Goal: Transaction & Acquisition: Subscribe to service/newsletter

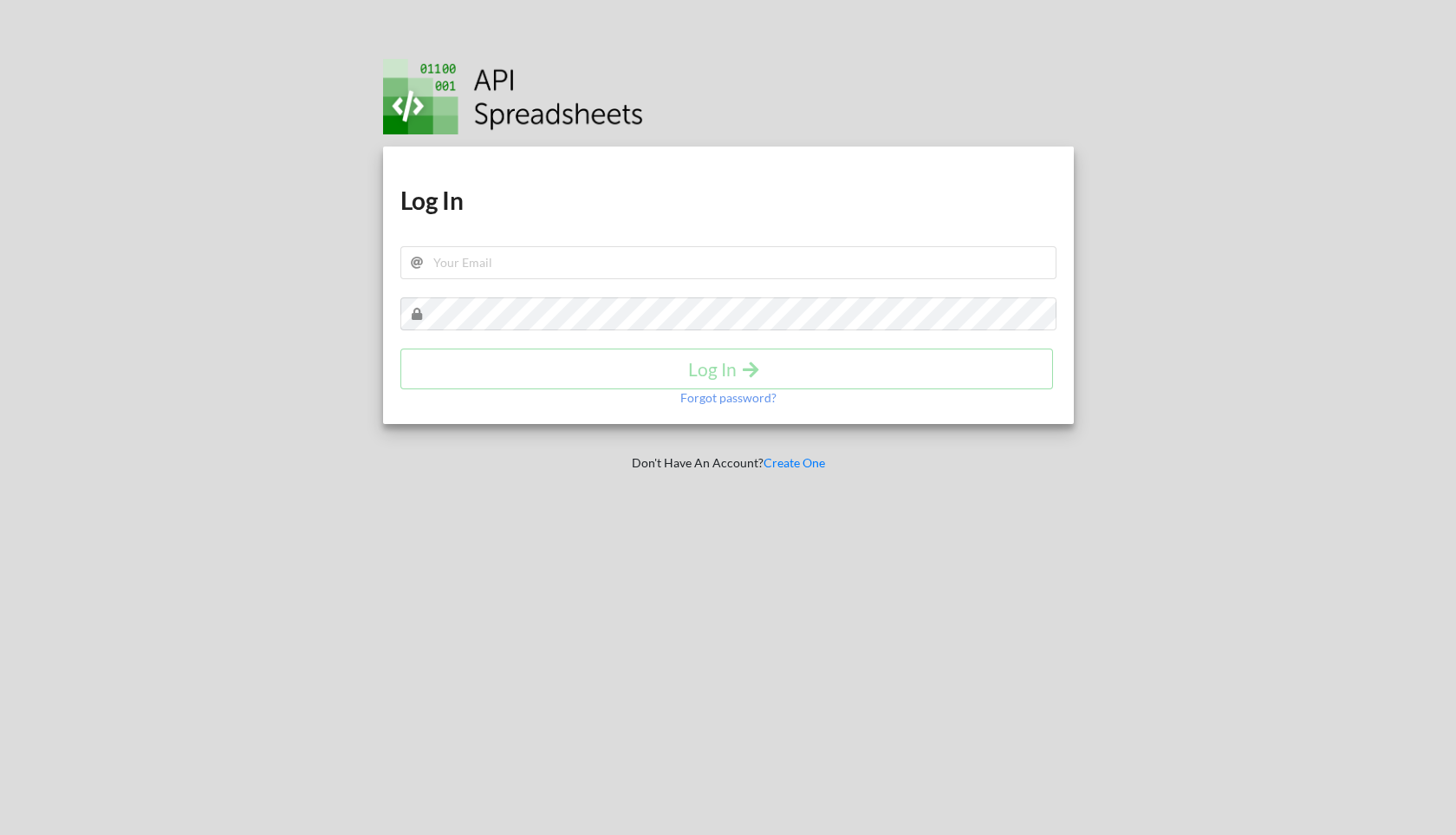
click at [644, 218] on div "Download hidden Download hidden Log In Log In Forgot password?" at bounding box center [729, 285] width 691 height 277
click at [647, 263] on input "text" at bounding box center [728, 263] width 657 height 33
click at [786, 467] on link "Create One" at bounding box center [794, 462] width 62 height 15
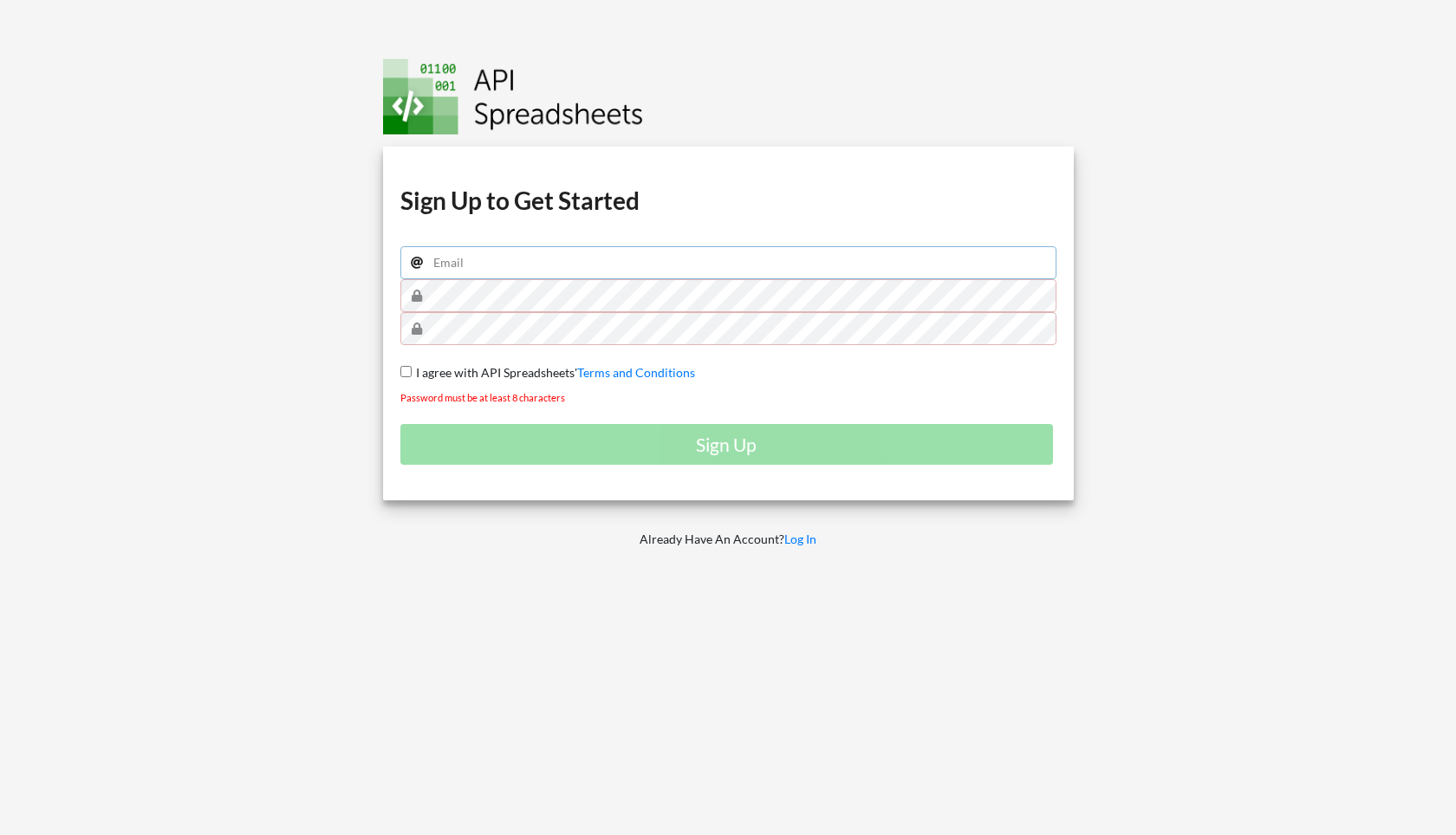
click at [645, 269] on input "email" at bounding box center [728, 263] width 657 height 33
type input "rattaset.titlely@gmail.com"
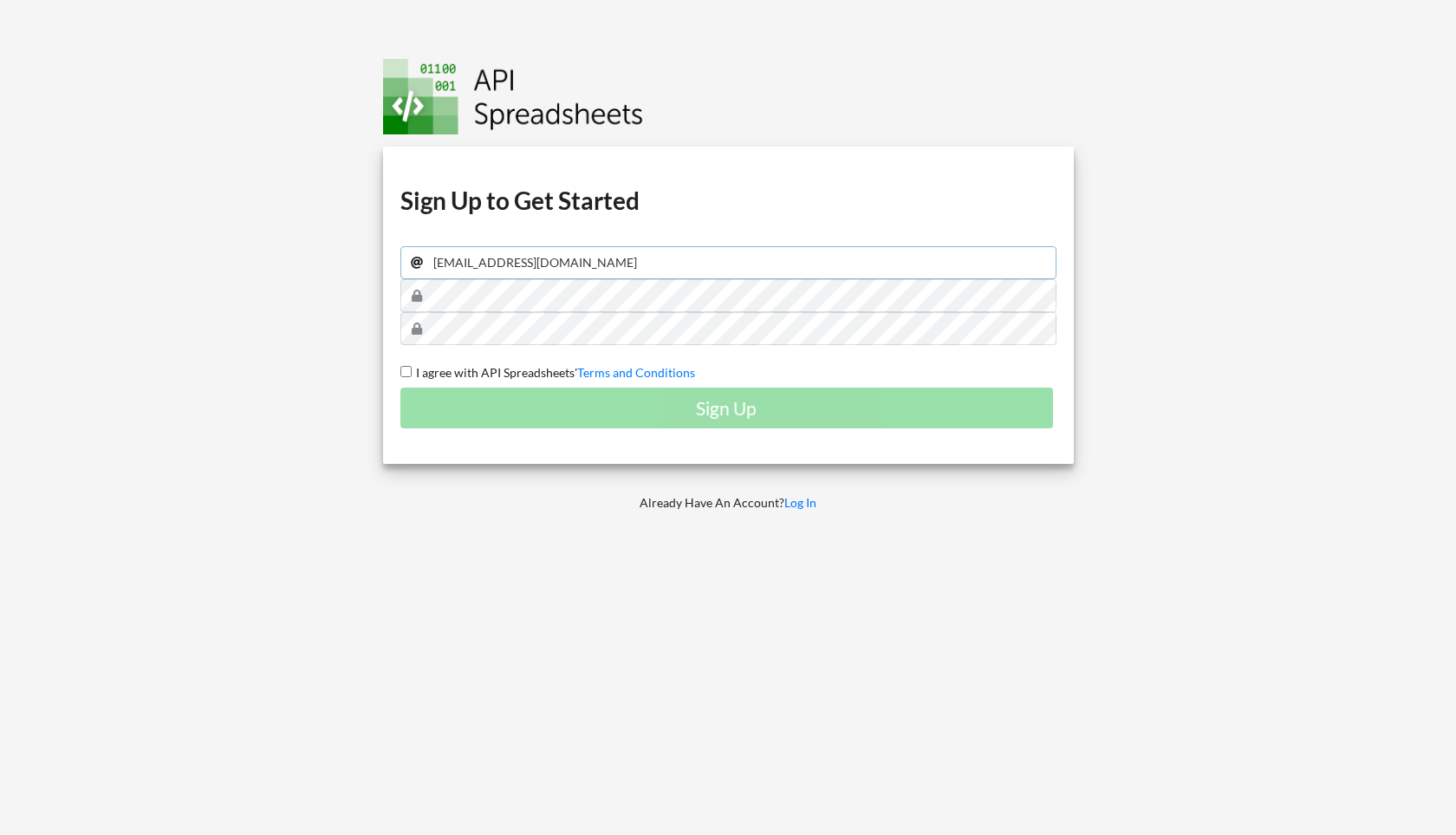
click at [598, 271] on input "rattaset.titlely@gmail.com" at bounding box center [728, 263] width 657 height 33
click at [407, 376] on input "I agree with API Spreadsheets' Terms and Conditions" at bounding box center [406, 372] width 12 height 12
checkbox input "true"
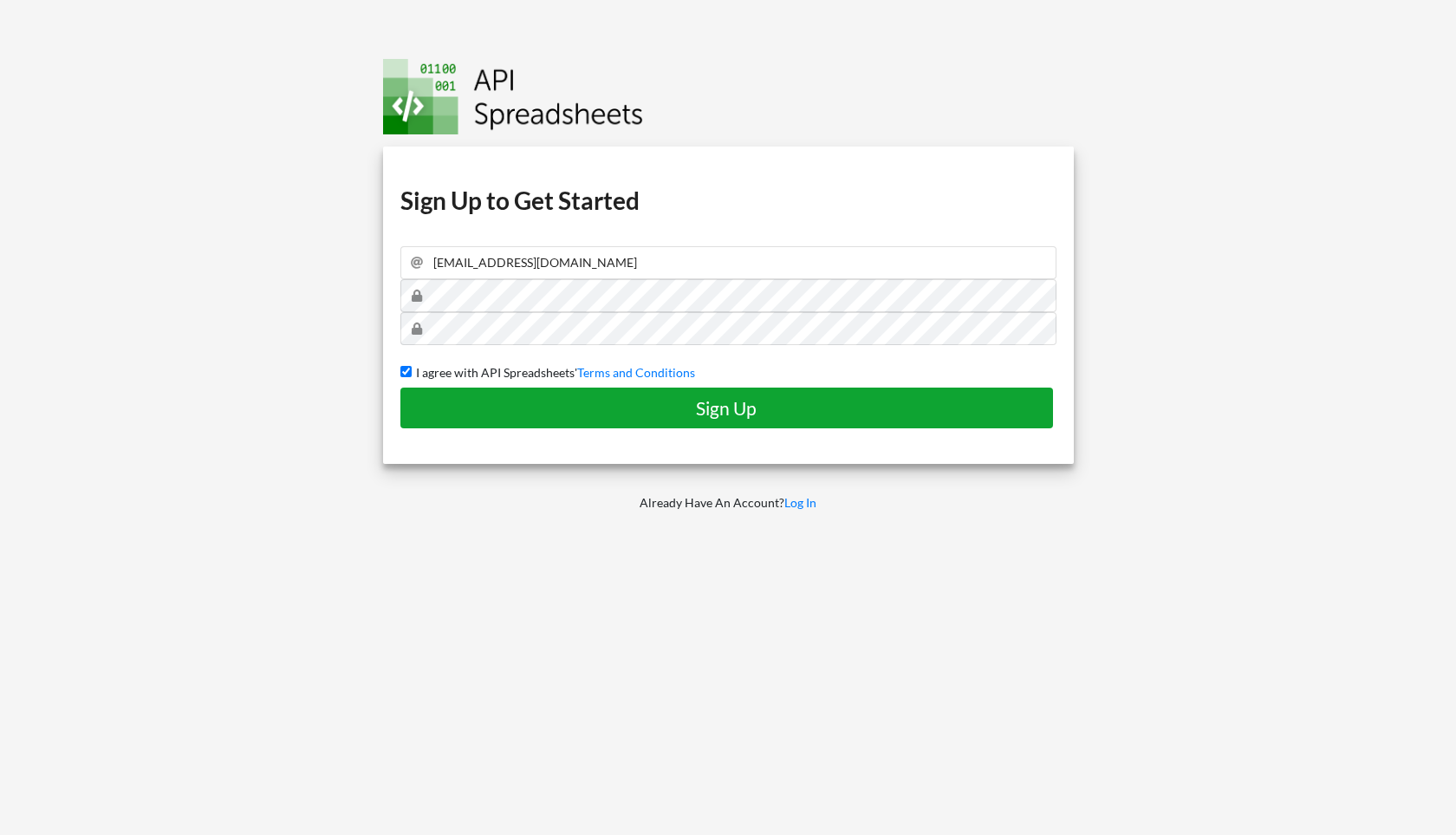
click at [571, 414] on h4 "Sign Up" at bounding box center [727, 408] width 617 height 22
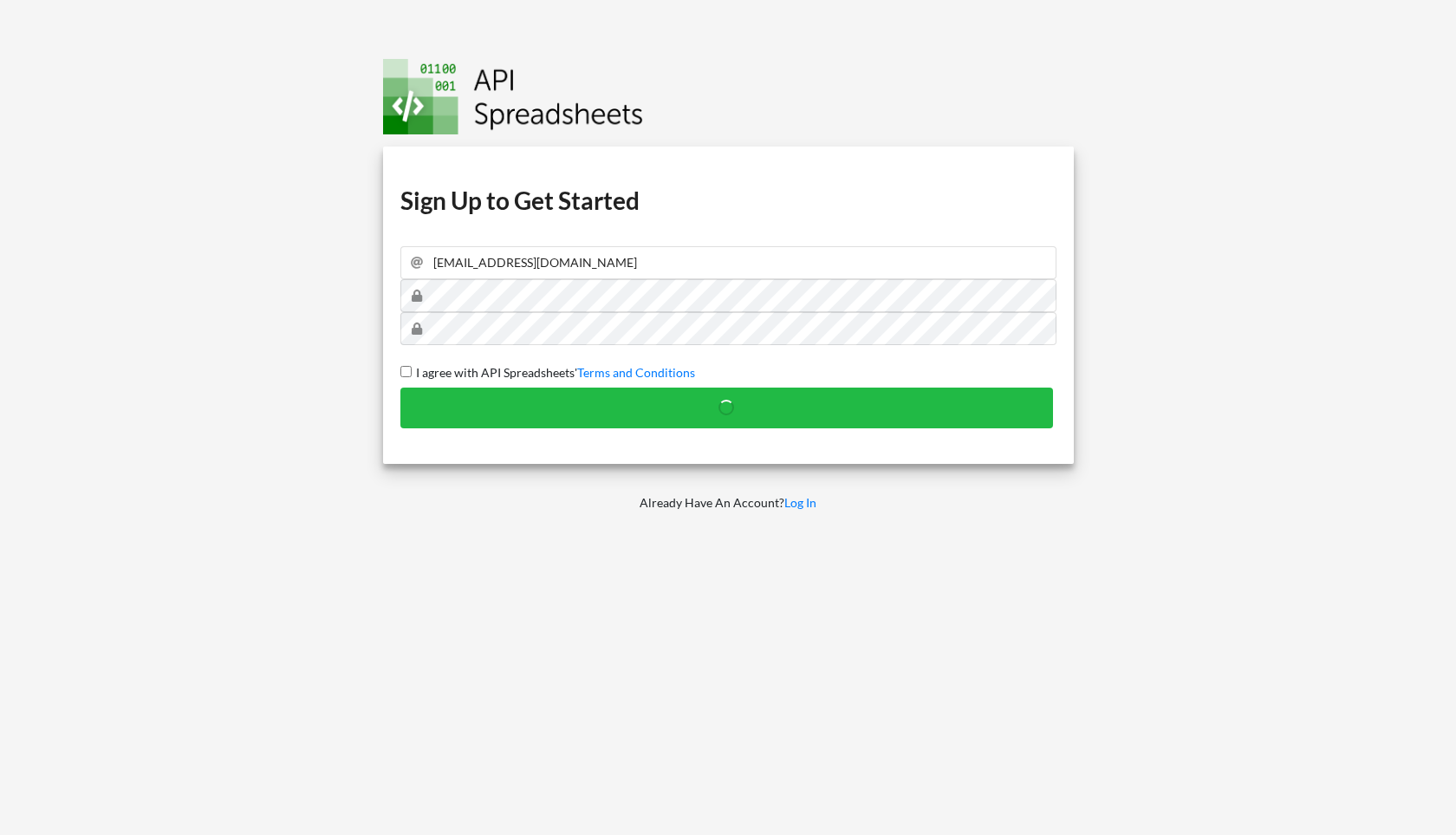
checkbox input "false"
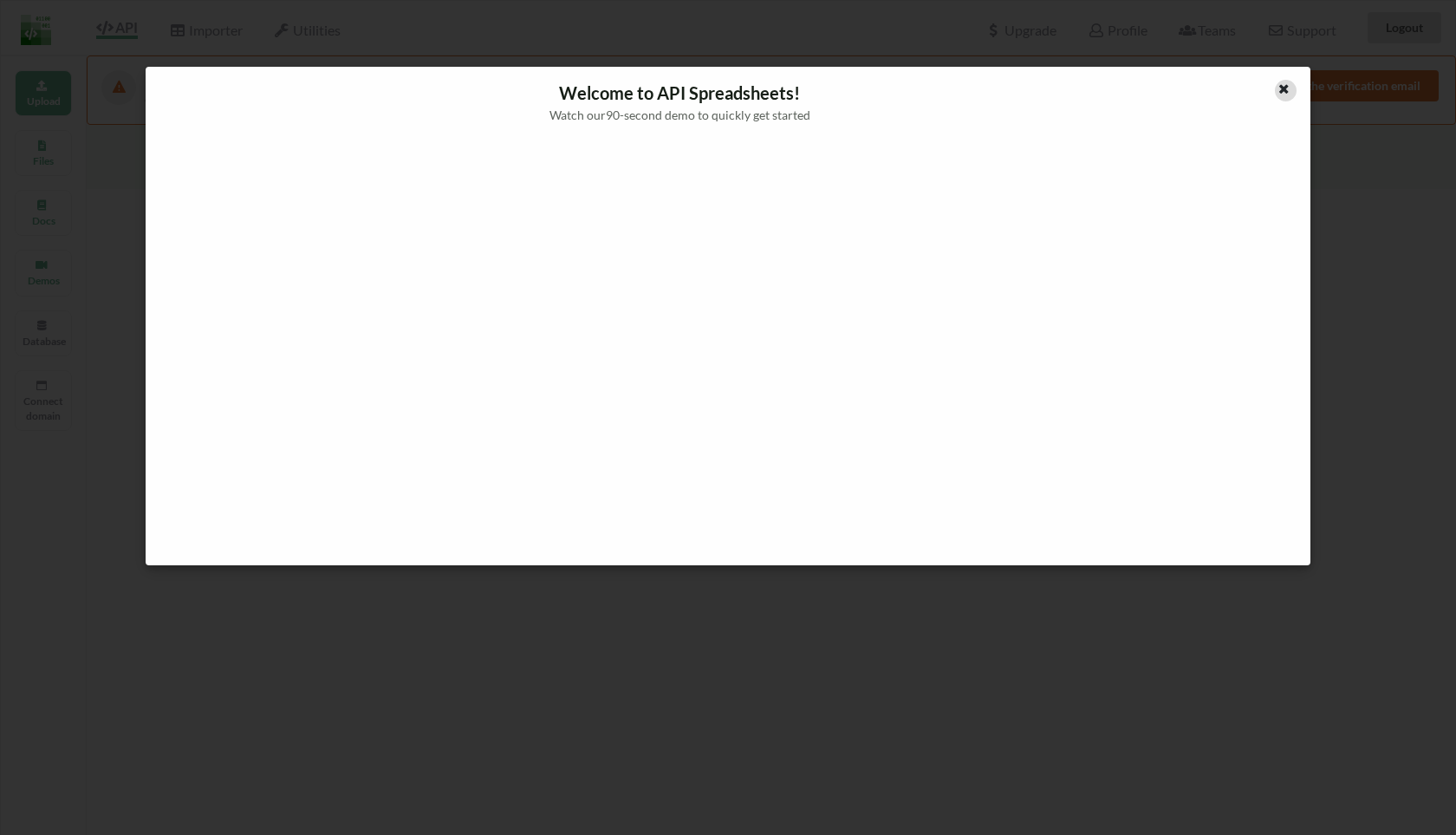
click at [1286, 91] on icon at bounding box center [1284, 86] width 15 height 12
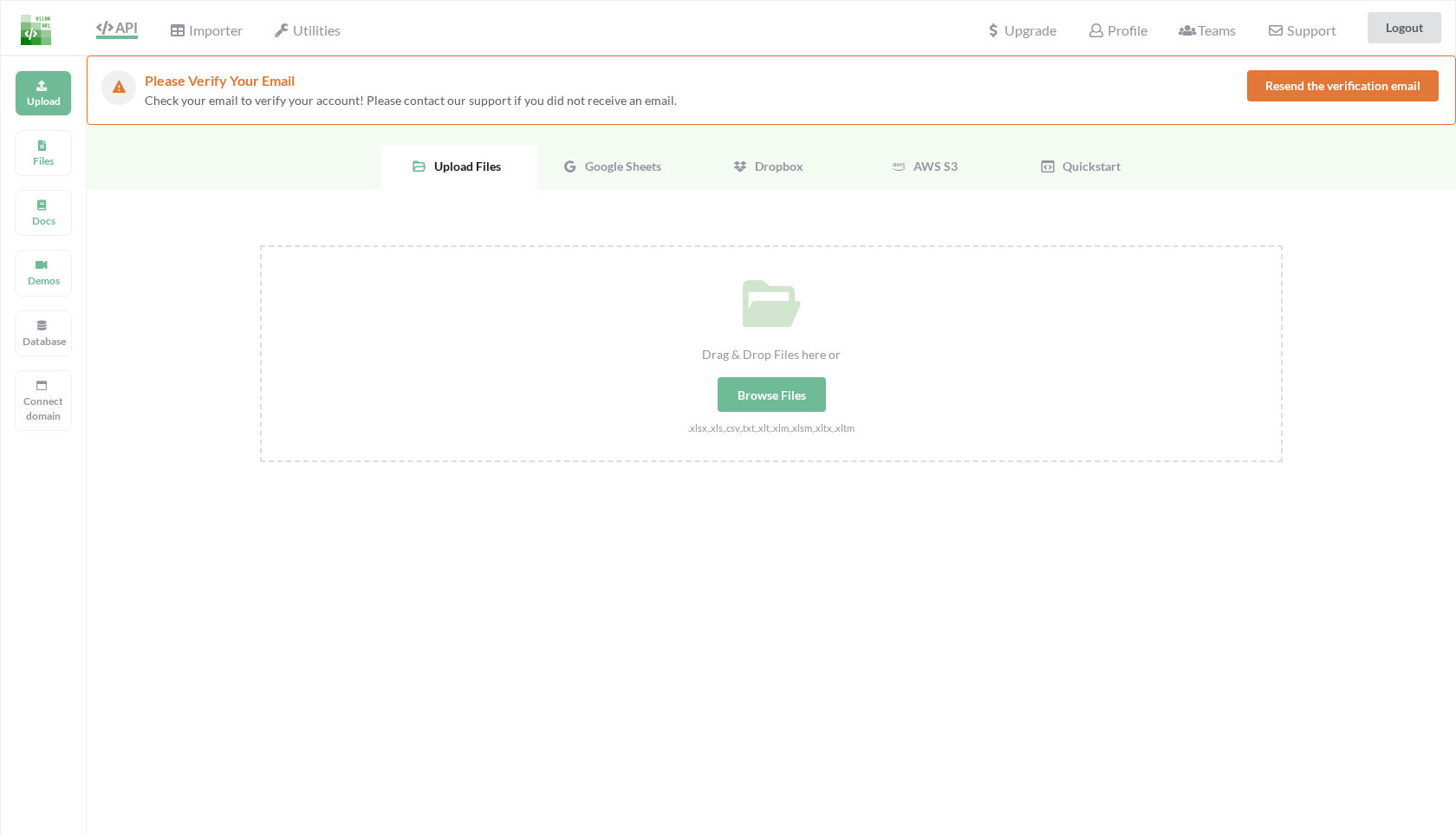
click at [611, 159] on span "Google Sheets" at bounding box center [619, 165] width 83 height 15
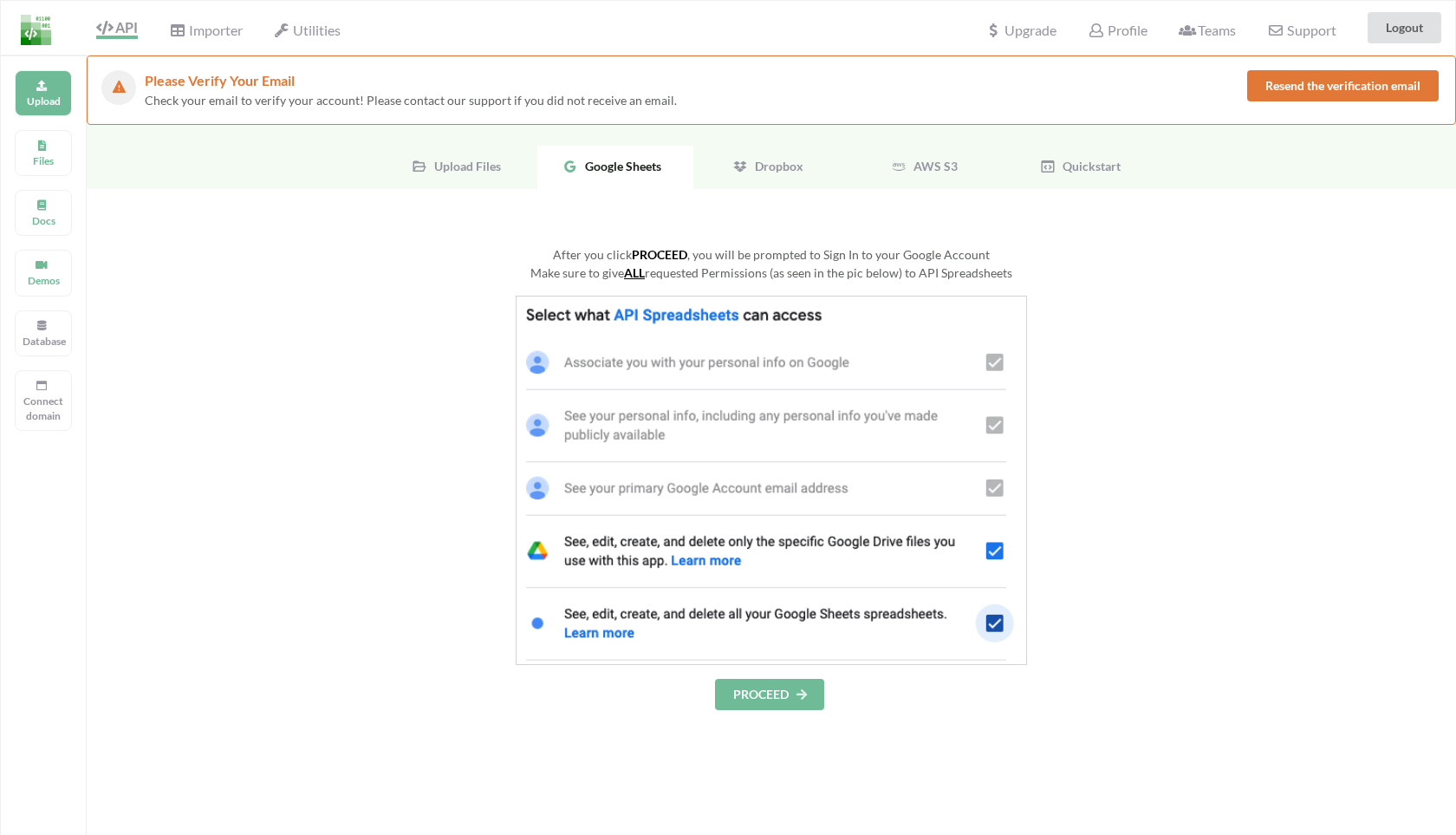
click at [775, 680] on button "PROCEED" at bounding box center [770, 695] width 110 height 31
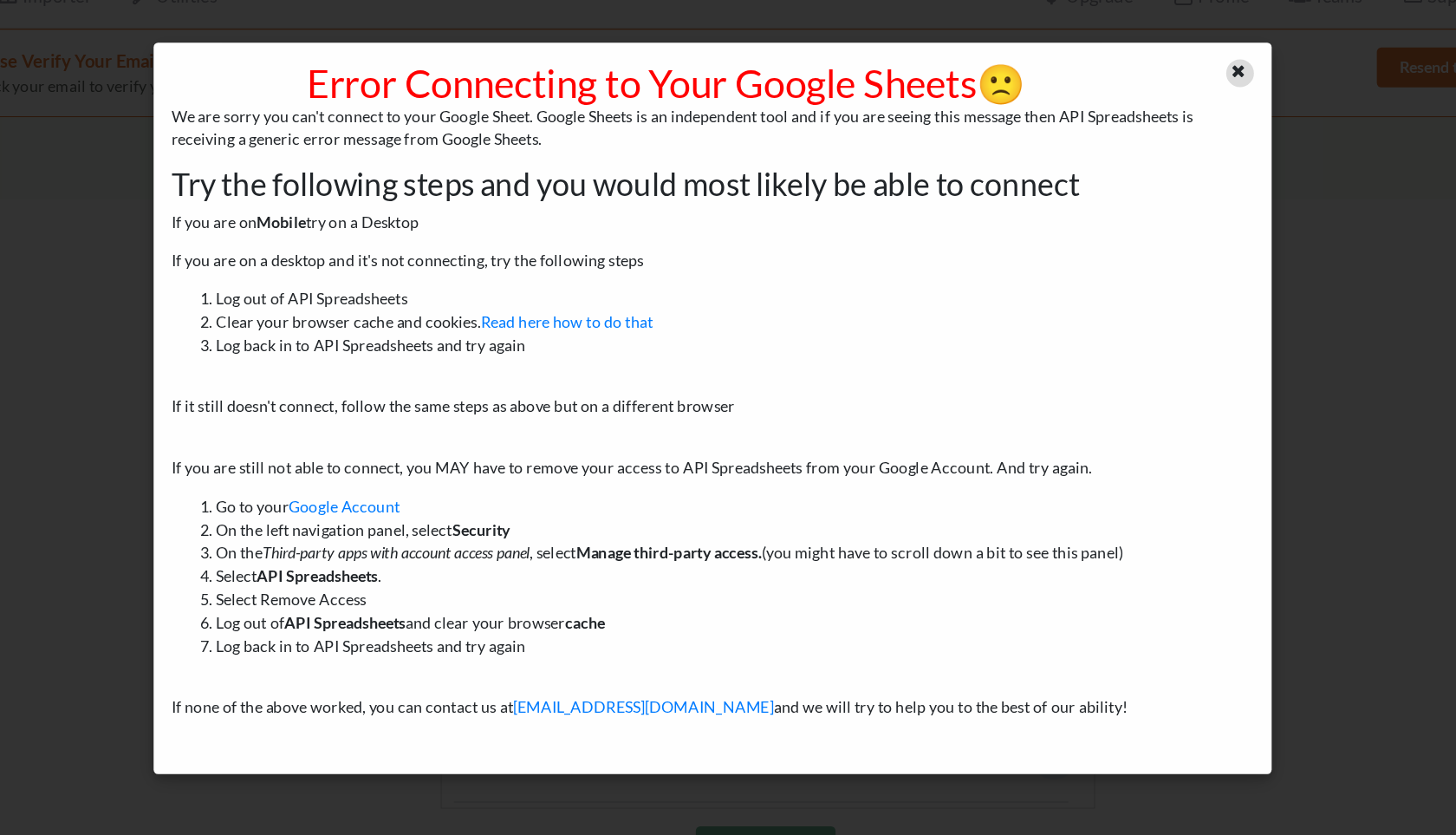
click at [1137, 92] on icon at bounding box center [1138, 86] width 15 height 12
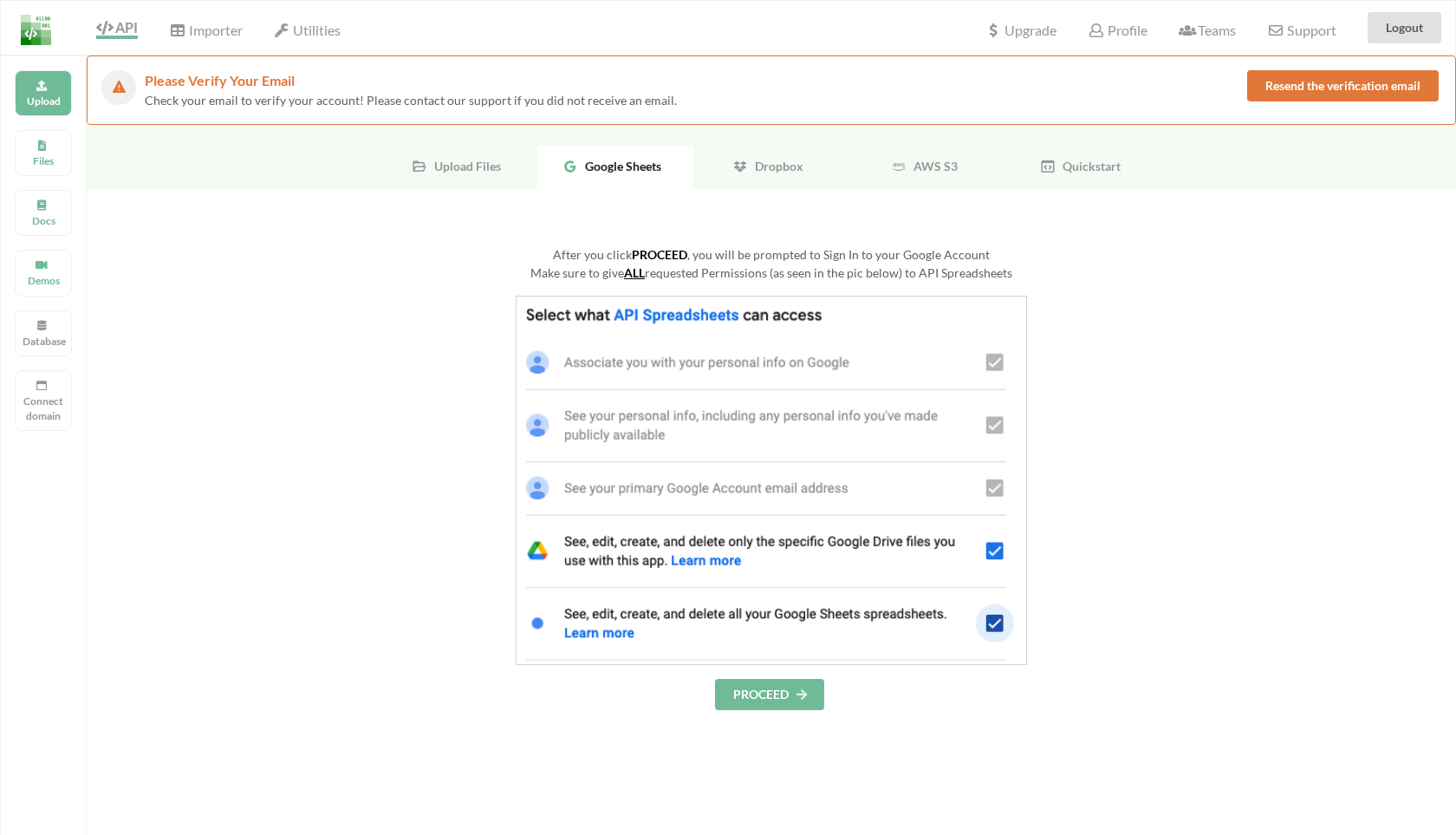
click at [1278, 88] on button "Resend the verification email" at bounding box center [1343, 86] width 192 height 31
